Goal: Navigation & Orientation: Find specific page/section

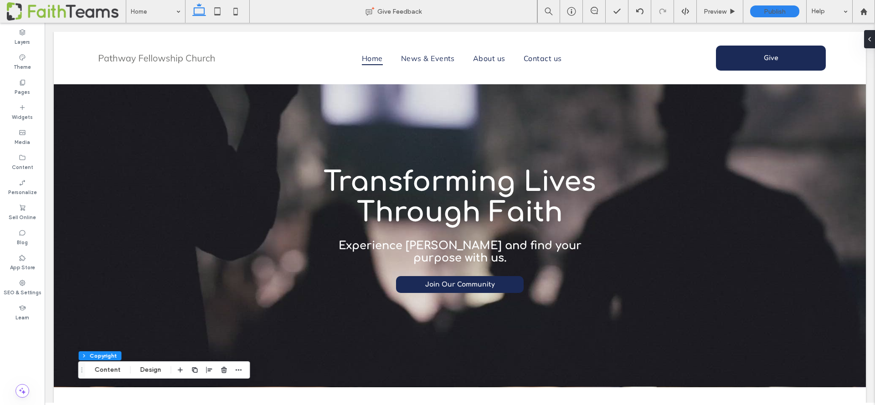
click at [100, 7] on span at bounding box center [66, 11] width 119 height 18
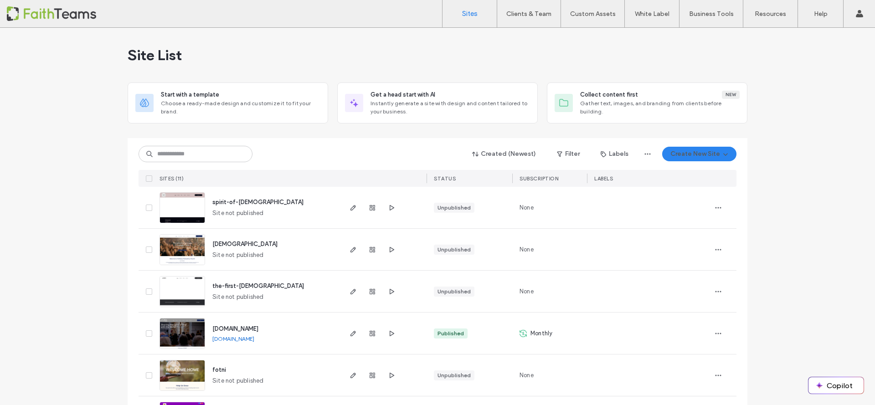
scroll to position [80, 0]
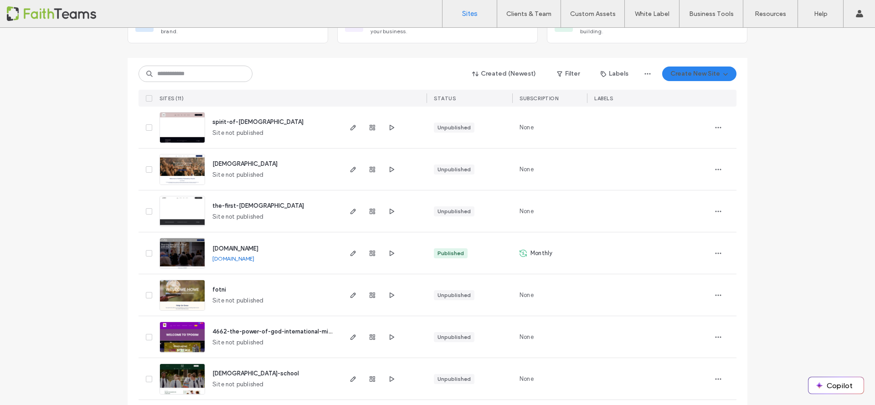
click at [244, 121] on span "spirit-of-[DEMOGRAPHIC_DATA]" at bounding box center [257, 122] width 91 height 7
